Goal: Task Accomplishment & Management: Manage account settings

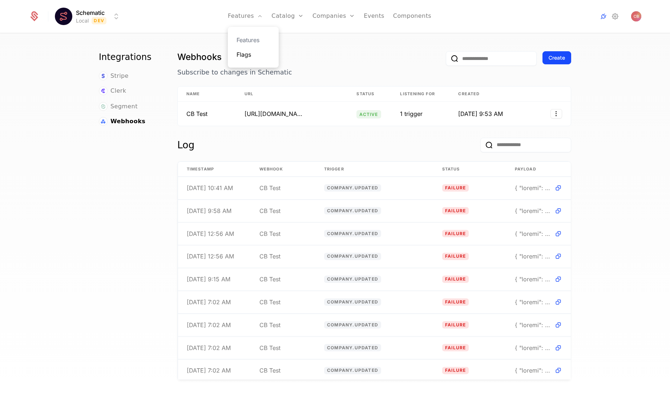
click at [245, 54] on link "Flags" at bounding box center [253, 54] width 33 height 9
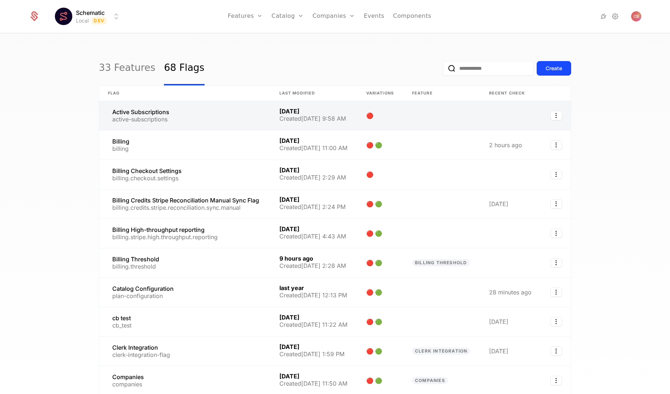
click at [226, 117] on link at bounding box center [185, 115] width 172 height 29
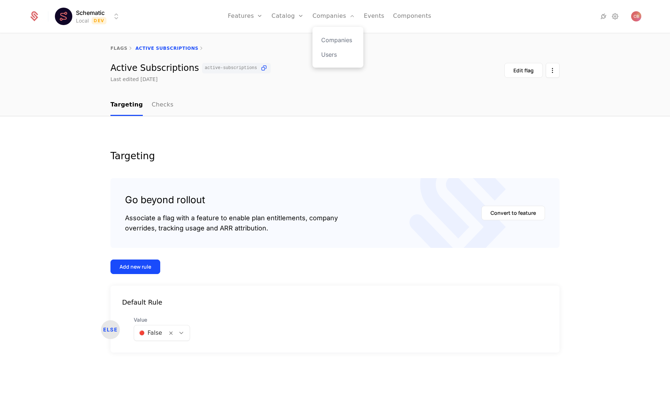
click at [337, 34] on div "Companies Users" at bounding box center [338, 47] width 51 height 41
click at [337, 39] on link "Companies" at bounding box center [337, 40] width 33 height 9
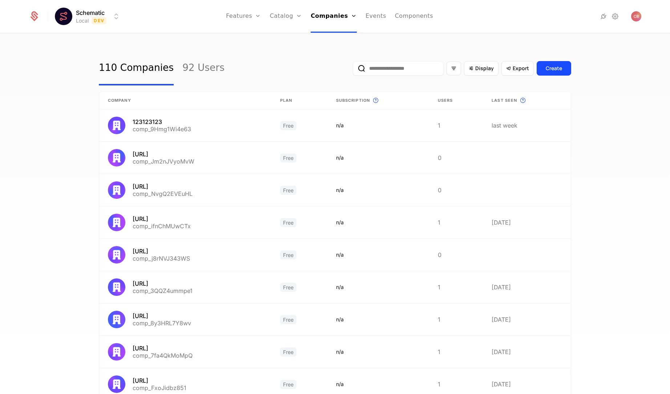
click at [406, 65] on input "email" at bounding box center [398, 68] width 91 height 15
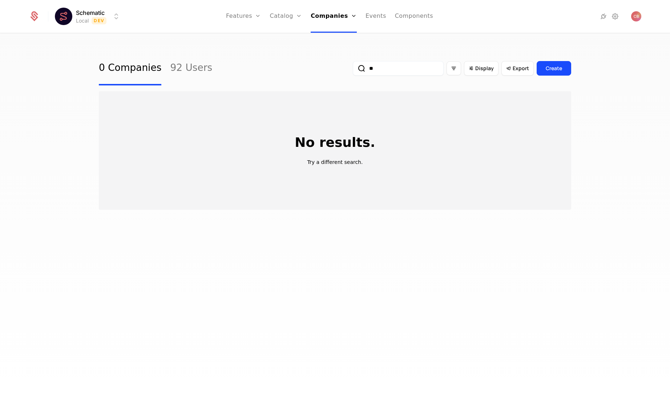
type input "*"
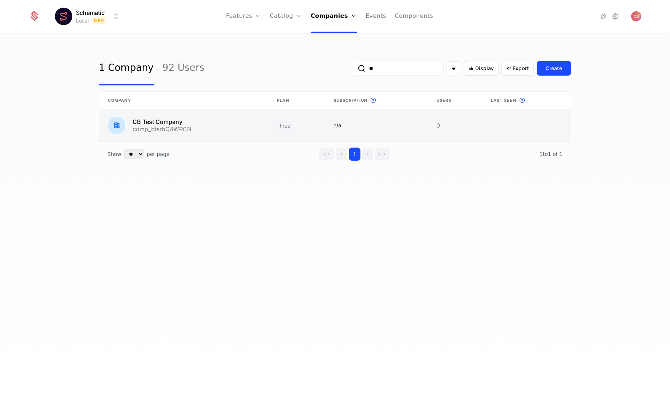
type input "**"
click at [358, 131] on link at bounding box center [376, 125] width 103 height 32
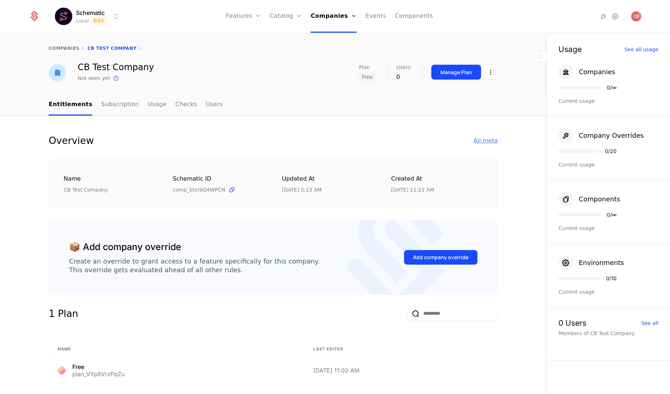
click at [491, 139] on div "All meta" at bounding box center [486, 140] width 24 height 9
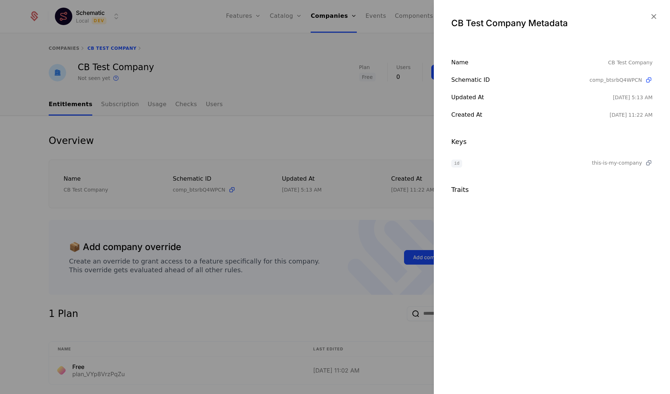
click at [649, 161] on icon at bounding box center [649, 163] width 8 height 8
click at [310, 140] on div at bounding box center [335, 197] width 670 height 394
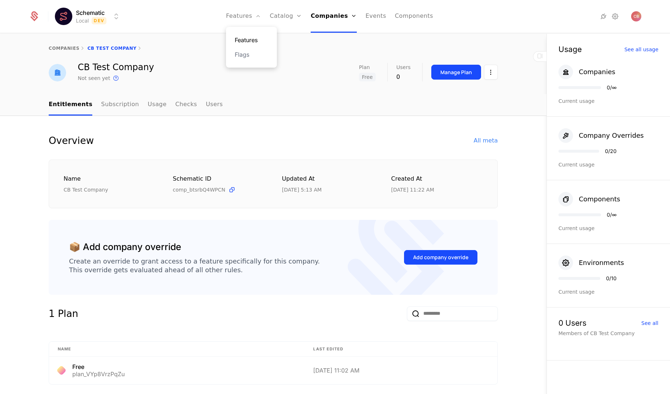
click at [247, 40] on link "Features" at bounding box center [251, 40] width 33 height 9
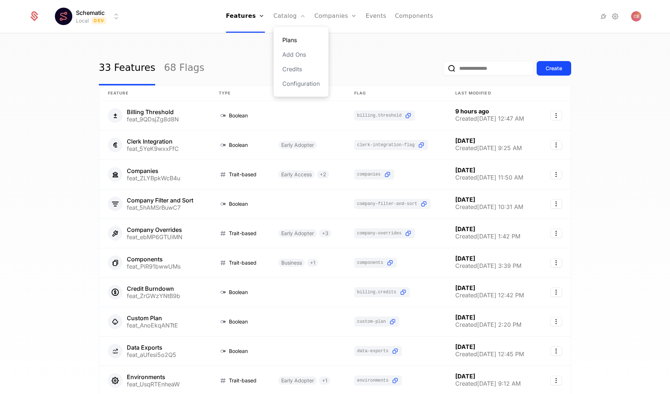
click at [294, 39] on link "Plans" at bounding box center [300, 40] width 37 height 9
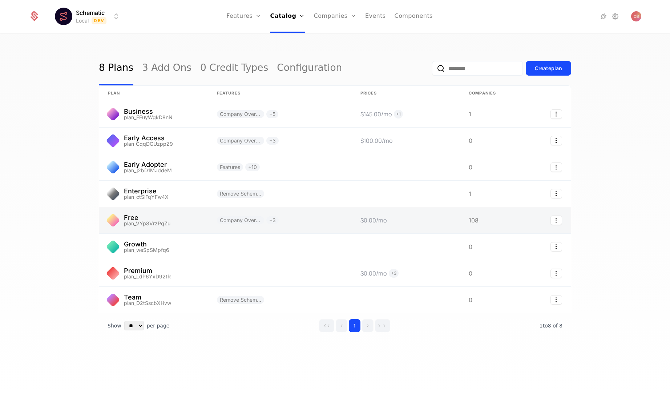
click at [304, 221] on link at bounding box center [280, 220] width 144 height 26
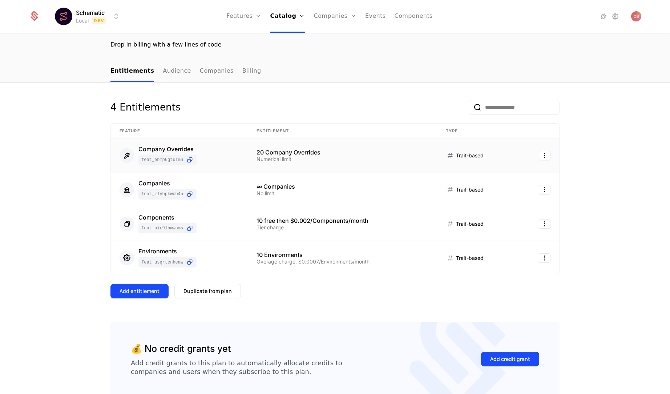
scroll to position [50, 0]
click at [245, 159] on td "Company Overrides feat_ebMP6GTUiMN" at bounding box center [179, 157] width 137 height 34
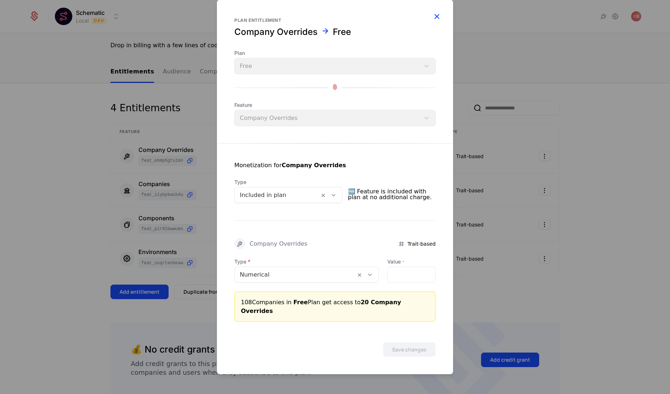
click at [436, 18] on icon "button" at bounding box center [436, 16] width 9 height 9
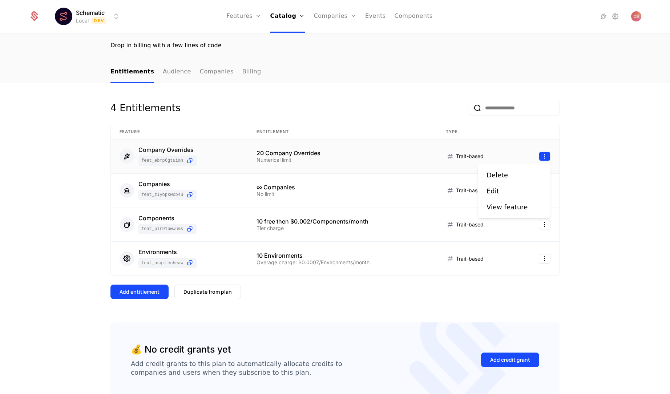
click at [544, 160] on html "Schematic Local Dev Features Features Flags Catalog Plans Add Ons Credits Confi…" at bounding box center [335, 197] width 670 height 394
click at [521, 210] on div "View feature" at bounding box center [507, 207] width 41 height 10
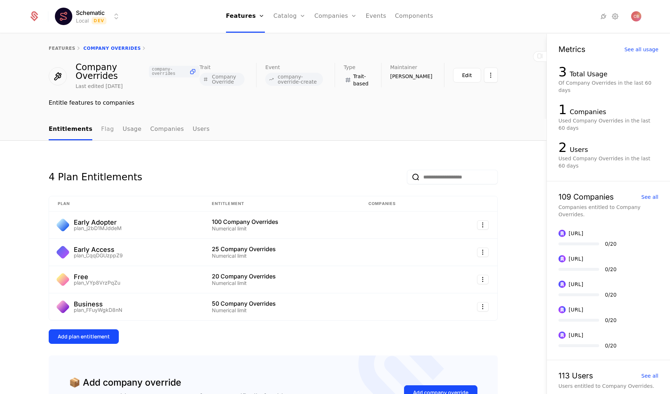
click at [104, 127] on link "Flag" at bounding box center [107, 129] width 13 height 21
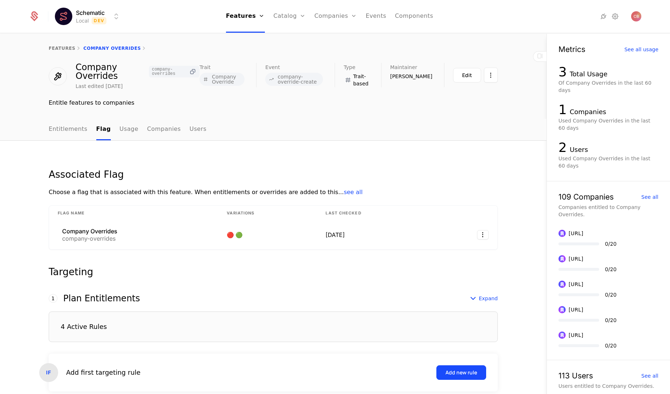
click at [195, 72] on icon at bounding box center [193, 72] width 8 height 8
click at [246, 53] on link "Flags" at bounding box center [251, 54] width 33 height 9
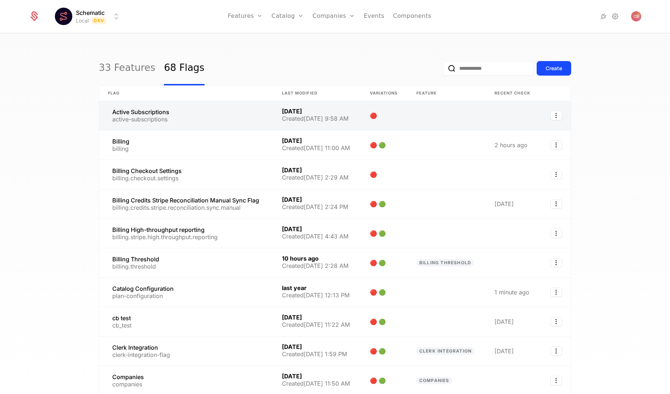
click at [248, 118] on link at bounding box center [186, 115] width 174 height 29
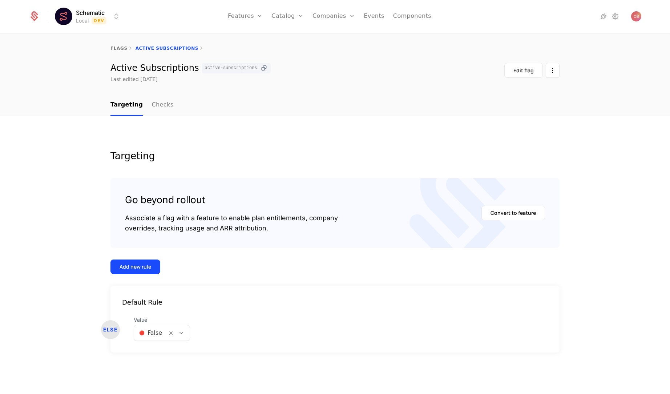
click at [260, 65] on icon at bounding box center [264, 68] width 8 height 8
click at [84, 139] on div "Targeting Go beyond rollout Associate a flag with a feature to enable plan enti…" at bounding box center [335, 255] width 670 height 278
click at [180, 333] on icon at bounding box center [181, 333] width 7 height 7
click at [165, 349] on div "🟢 True" at bounding box center [161, 351] width 47 height 7
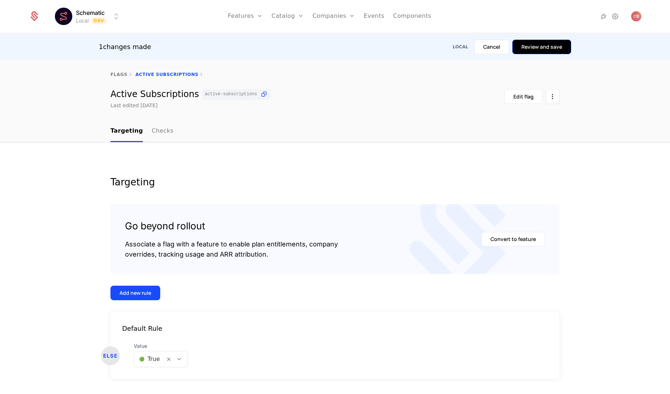
click at [544, 42] on button "Review and save" at bounding box center [541, 47] width 59 height 15
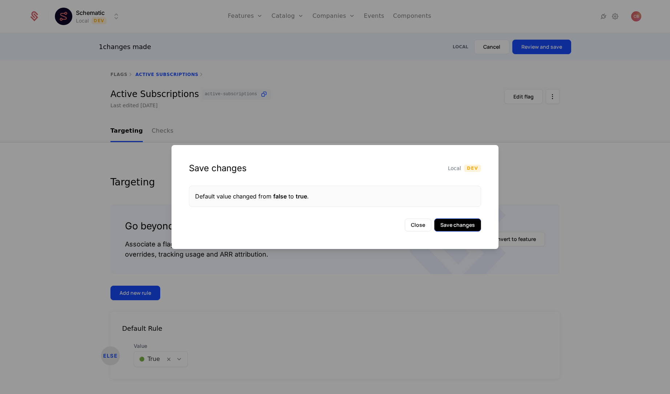
click at [452, 225] on button "Save changes" at bounding box center [457, 224] width 47 height 13
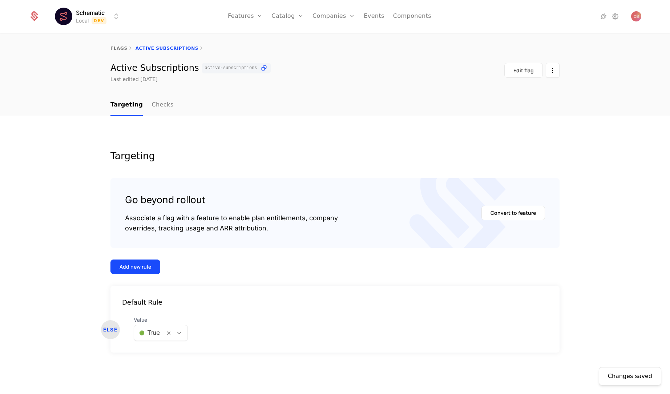
click at [85, 124] on div "Changes saved Targeting Go beyond rollout Associate a flag with a feature to en…" at bounding box center [335, 255] width 670 height 278
click at [181, 333] on icon at bounding box center [179, 333] width 7 height 7
click at [162, 363] on div "🔴 False" at bounding box center [160, 364] width 45 height 7
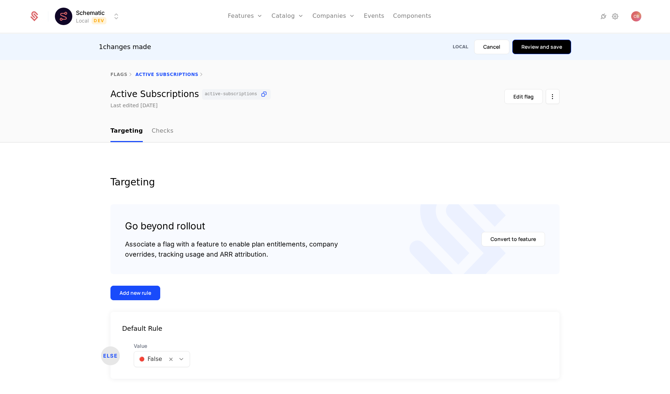
click at [537, 51] on button "Review and save" at bounding box center [541, 47] width 59 height 15
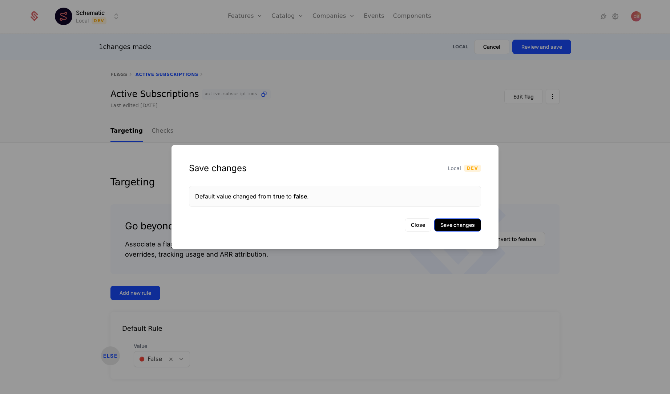
click at [447, 220] on button "Save changes" at bounding box center [457, 224] width 47 height 13
